Goal: Information Seeking & Learning: Learn about a topic

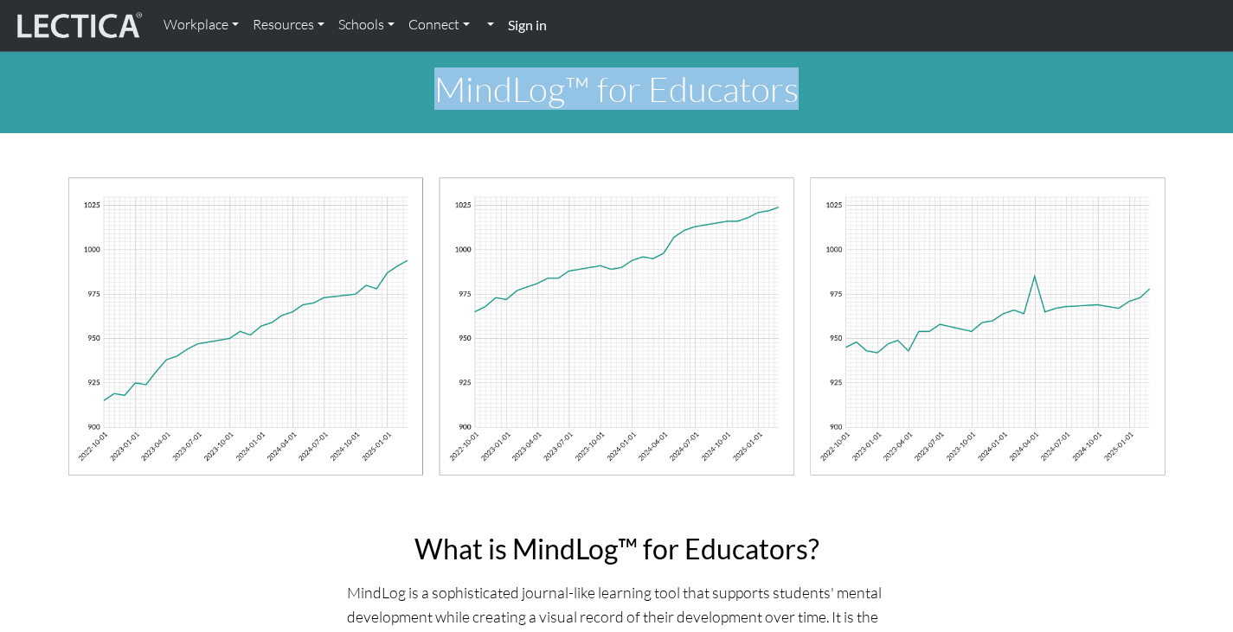
drag, startPoint x: 1229, startPoint y: 49, endPoint x: 1227, endPoint y: 58, distance: 8.8
click at [367, 35] on link "Schools" at bounding box center [366, 25] width 70 height 36
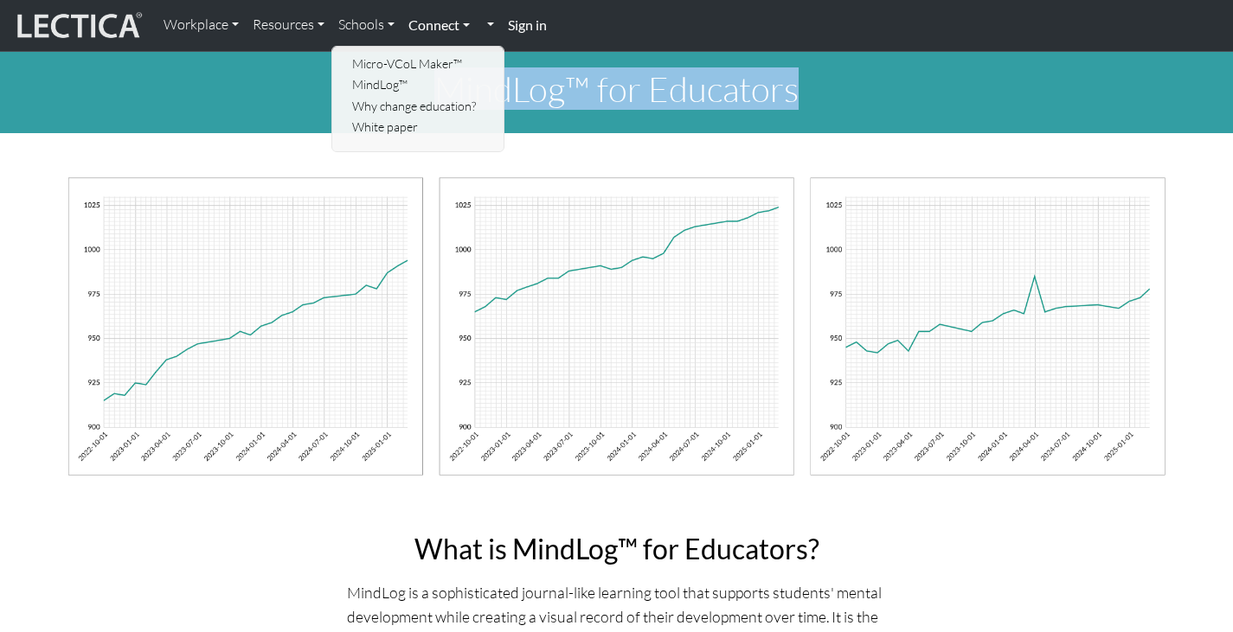
click at [445, 25] on link "Connect" at bounding box center [438, 25] width 75 height 36
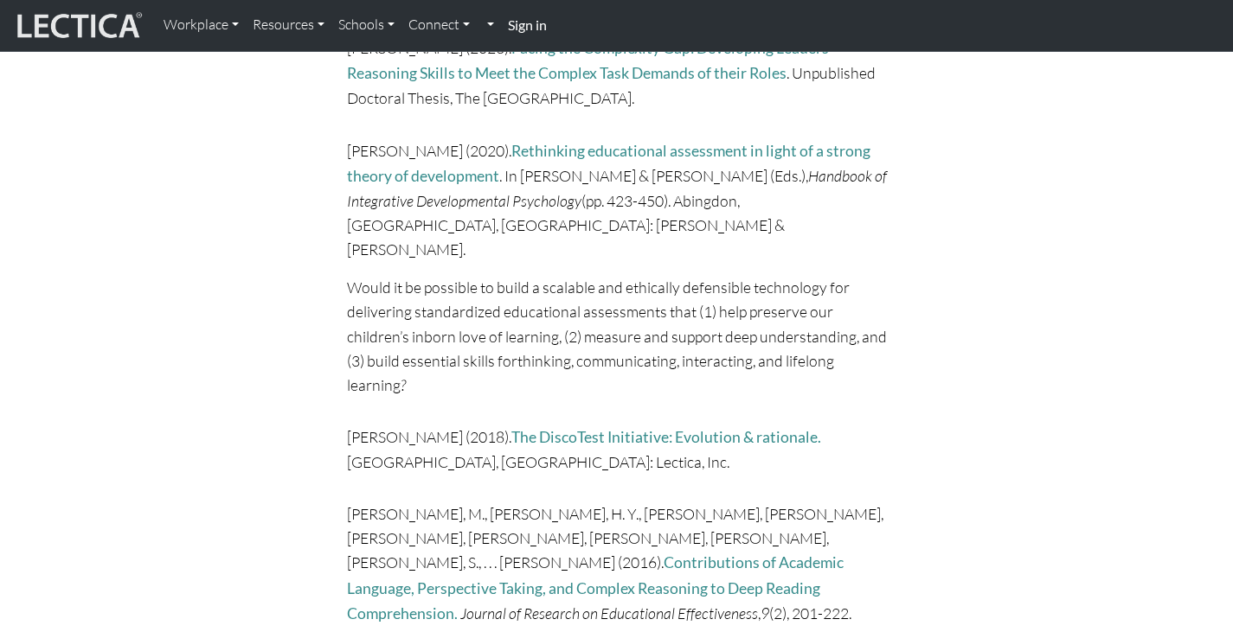
scroll to position [4510, 0]
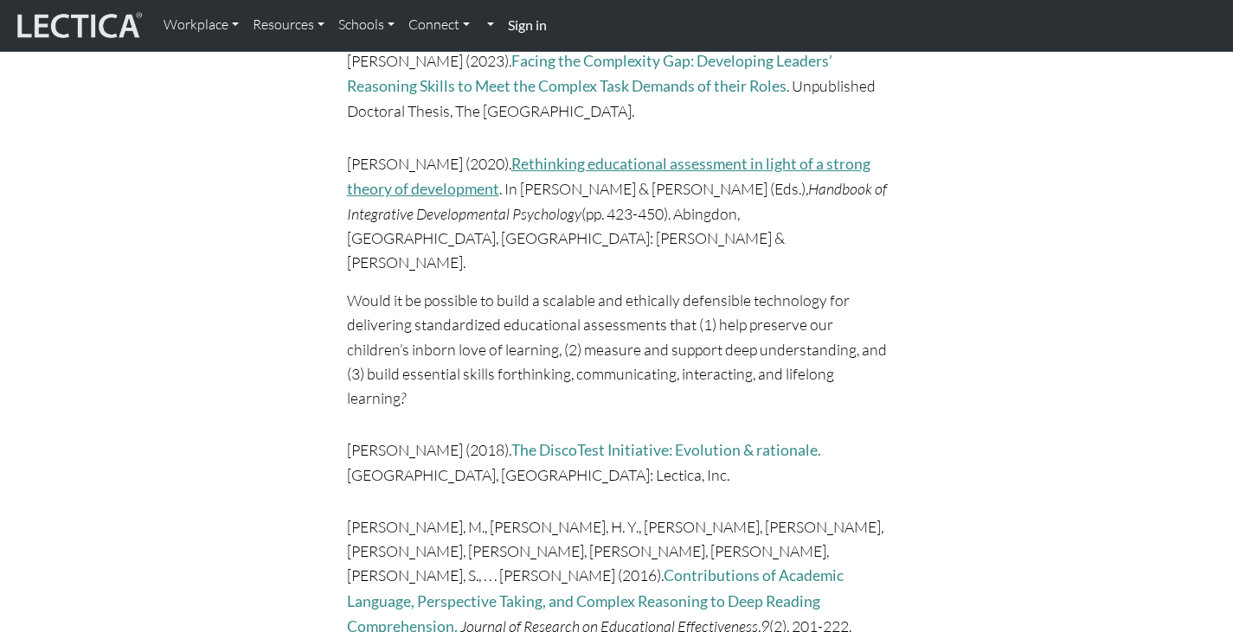
click at [772, 155] on link "Rethinking educational assessment in light of a strong theory of development" at bounding box center [608, 176] width 523 height 43
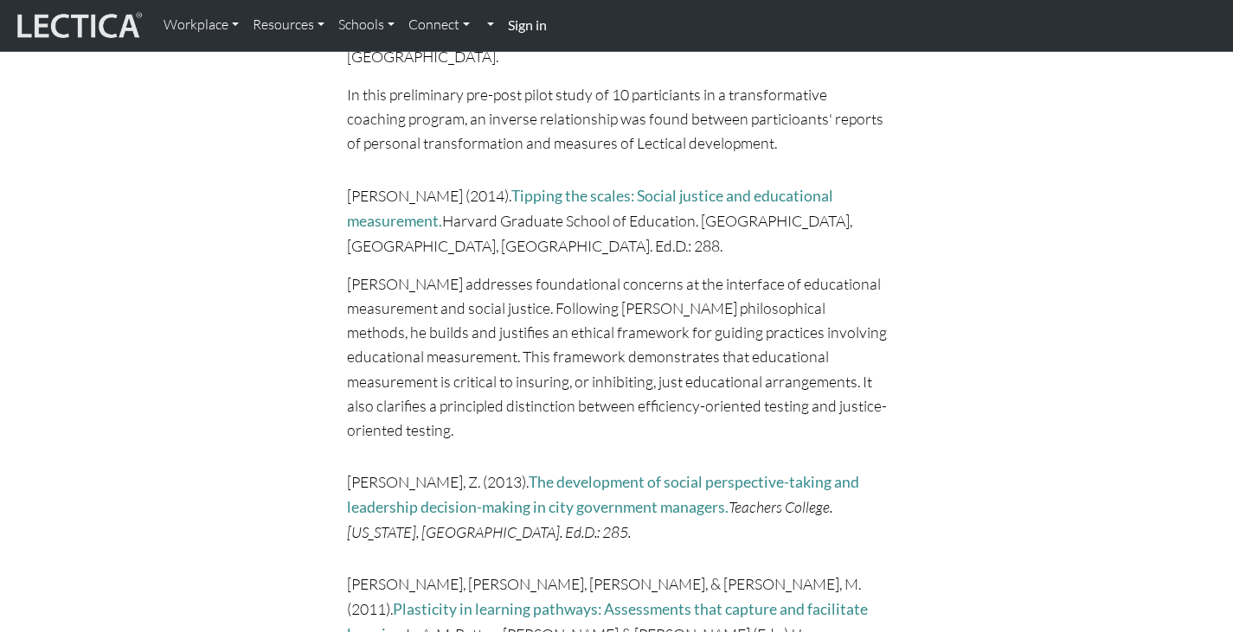
scroll to position [6159, 0]
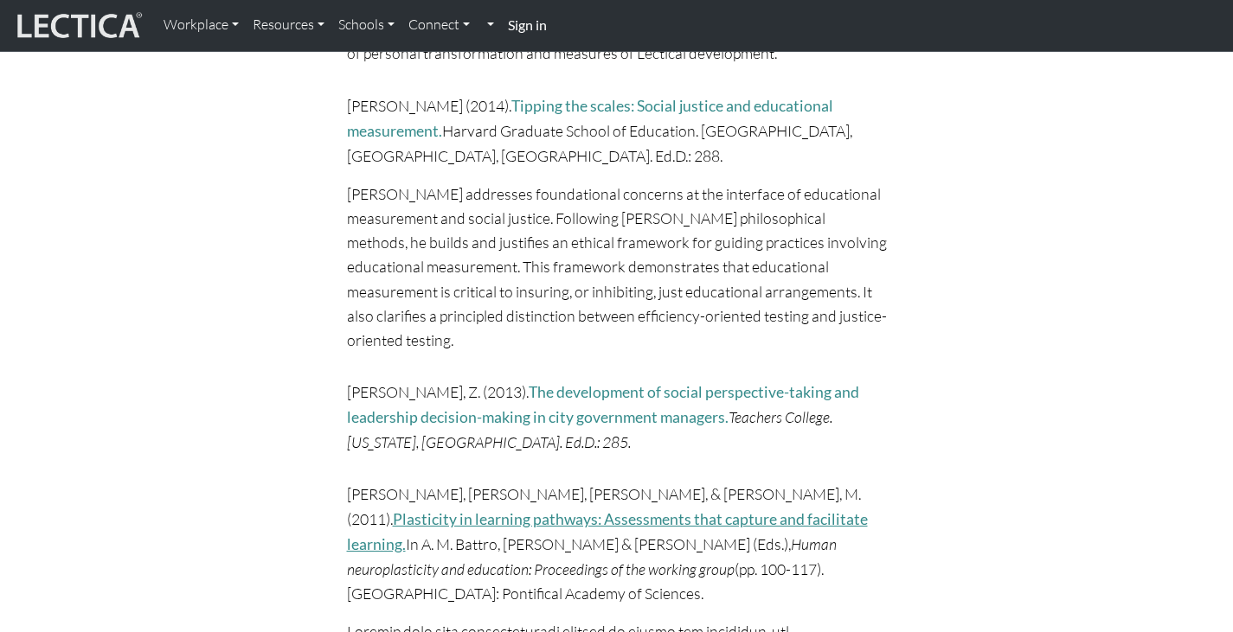
click at [727, 510] on link "Plasticity in learning pathways: Assessments that capture and facilitate learni…" at bounding box center [607, 531] width 521 height 43
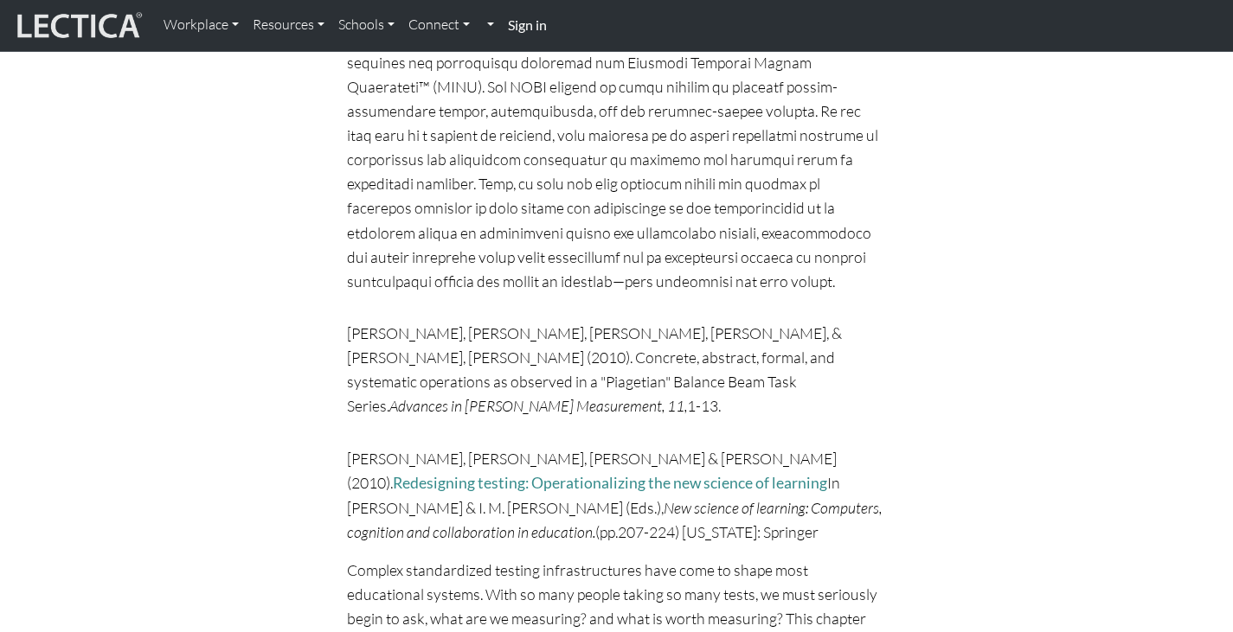
scroll to position [7538, 0]
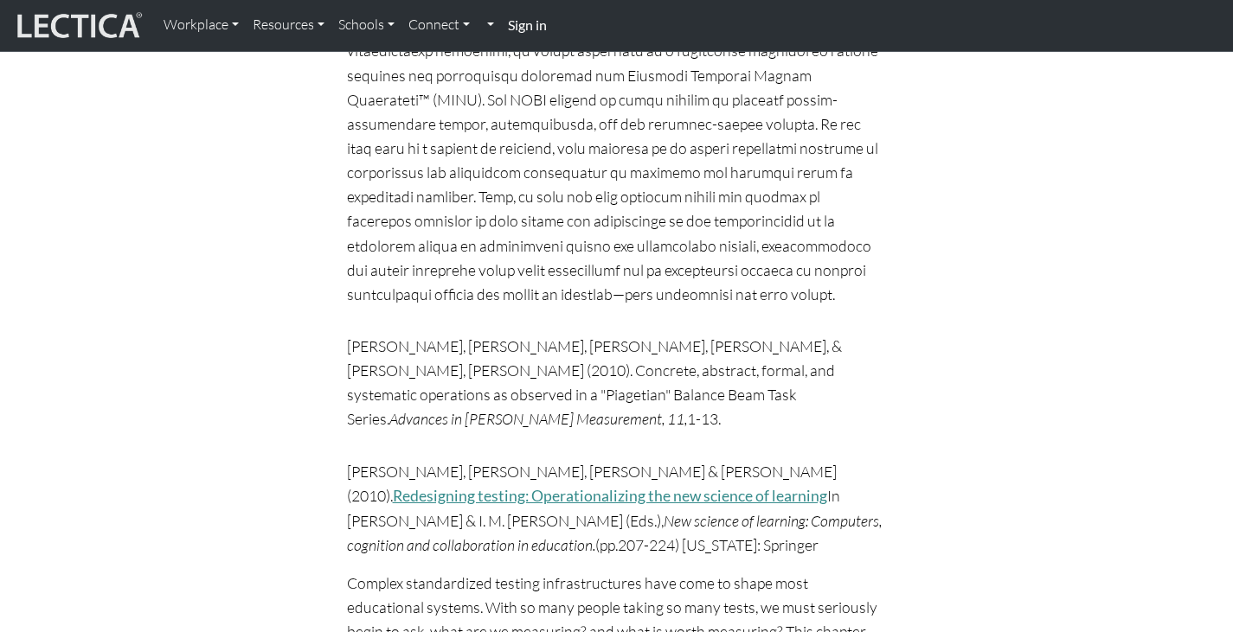
click at [716, 487] on link "Redesigning testing: Operationalizing the new science of learning" at bounding box center [610, 496] width 434 height 18
